Goal: Navigation & Orientation: Understand site structure

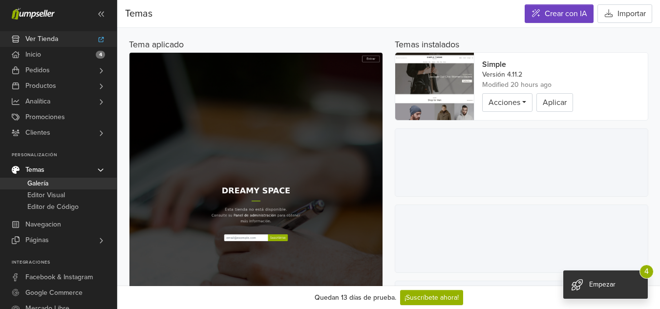
click at [49, 40] on span "Ver Tienda" at bounding box center [41, 39] width 33 height 16
click at [56, 58] on link "Inicio 4" at bounding box center [58, 55] width 117 height 16
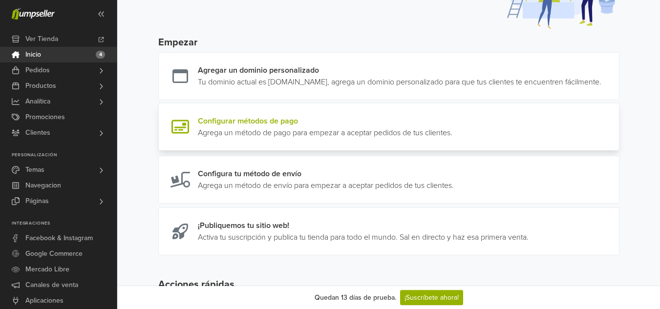
scroll to position [147, 0]
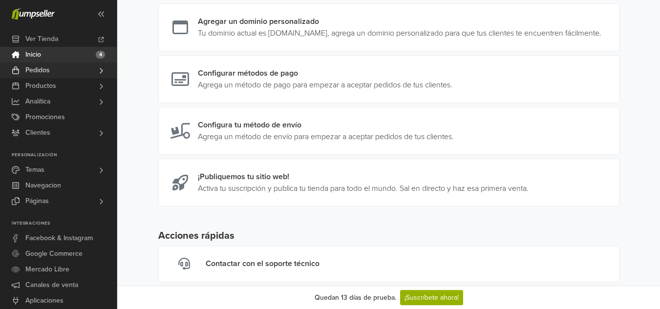
click at [59, 73] on link "Pedidos" at bounding box center [58, 71] width 117 height 16
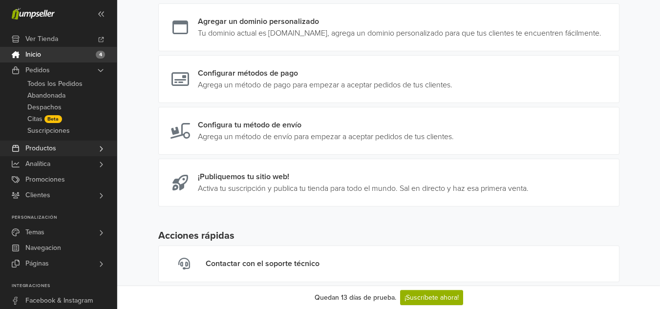
click at [55, 148] on span "Productos" at bounding box center [40, 149] width 31 height 16
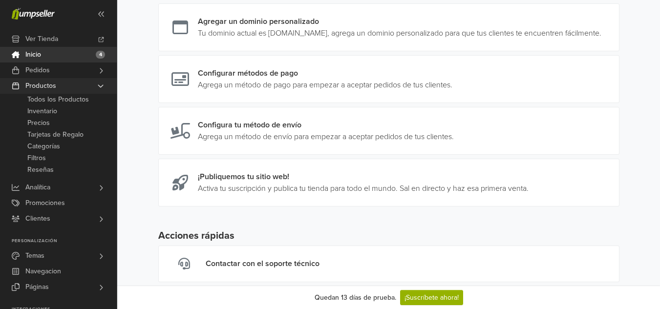
click at [49, 88] on span "Productos" at bounding box center [40, 86] width 31 height 16
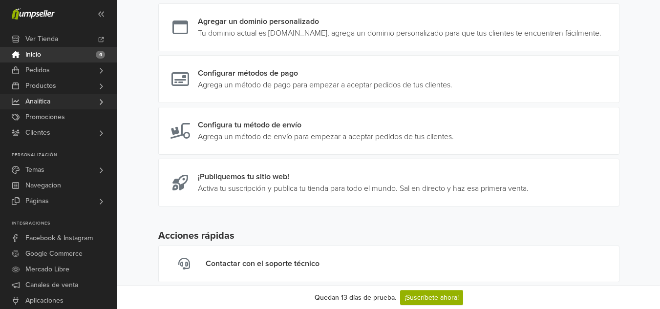
click at [53, 108] on link "Analítica" at bounding box center [58, 102] width 117 height 16
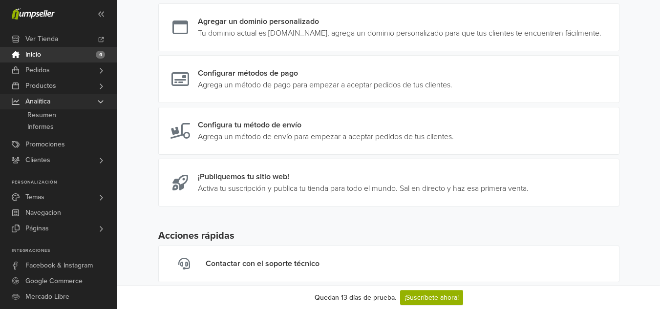
click at [53, 109] on link "Analítica" at bounding box center [58, 102] width 117 height 16
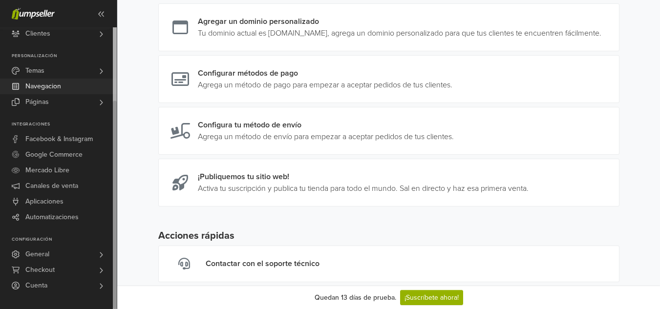
scroll to position [182, 0]
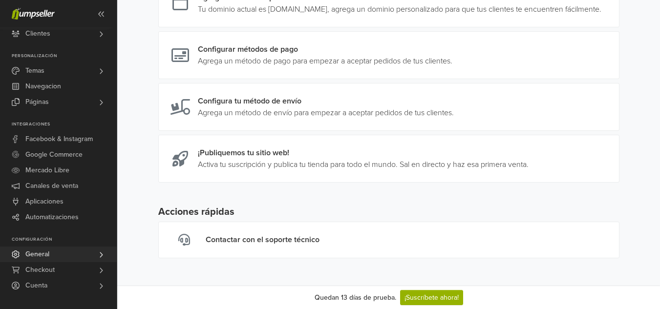
click at [72, 259] on link "General" at bounding box center [58, 255] width 117 height 16
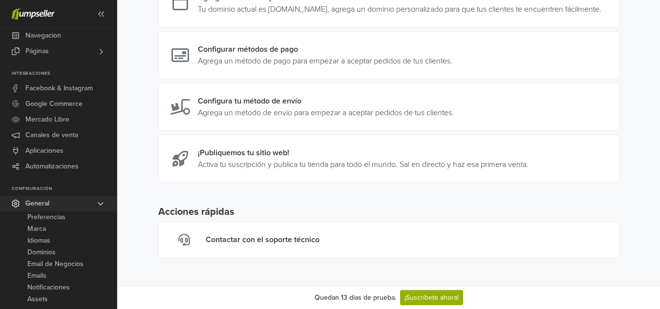
click at [79, 207] on link "General" at bounding box center [58, 204] width 117 height 16
